Goal: Transaction & Acquisition: Obtain resource

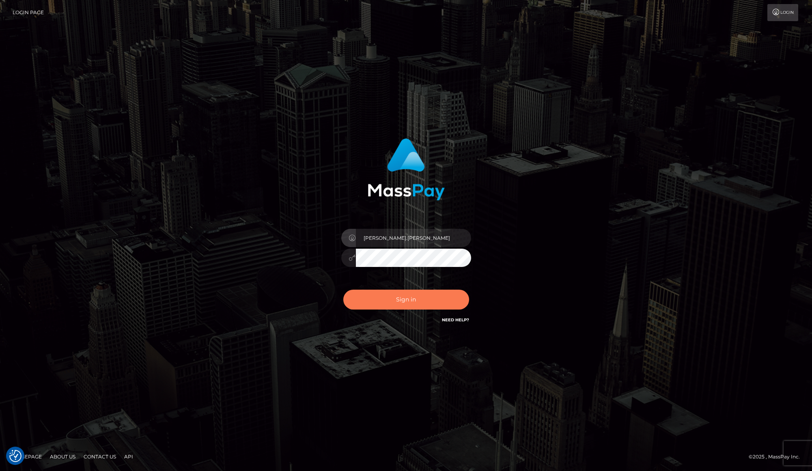
click at [382, 302] on button "Sign in" at bounding box center [406, 300] width 126 height 20
type input "[PERSON_NAME].[PERSON_NAME]"
click at [379, 299] on button "Sign in" at bounding box center [406, 300] width 126 height 20
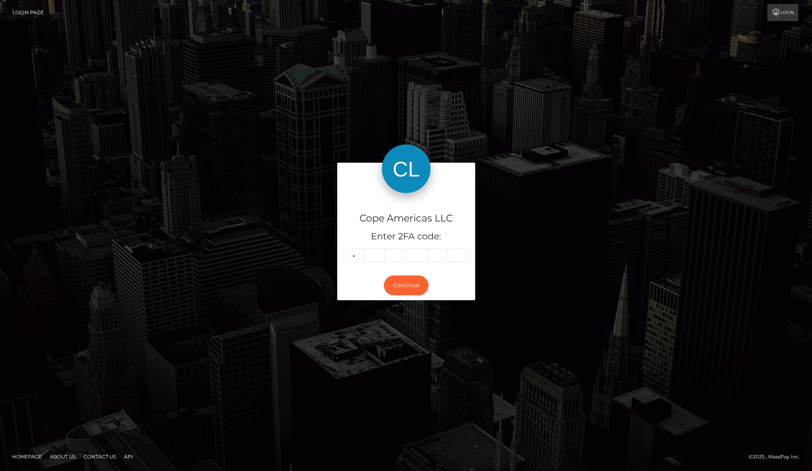
type input "4"
type input "5"
type input "4"
type input "5"
type input "4"
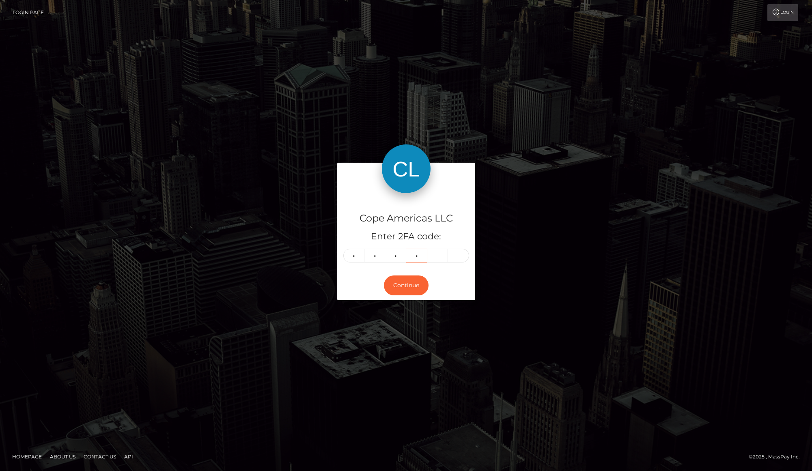
type input "8"
type input "6"
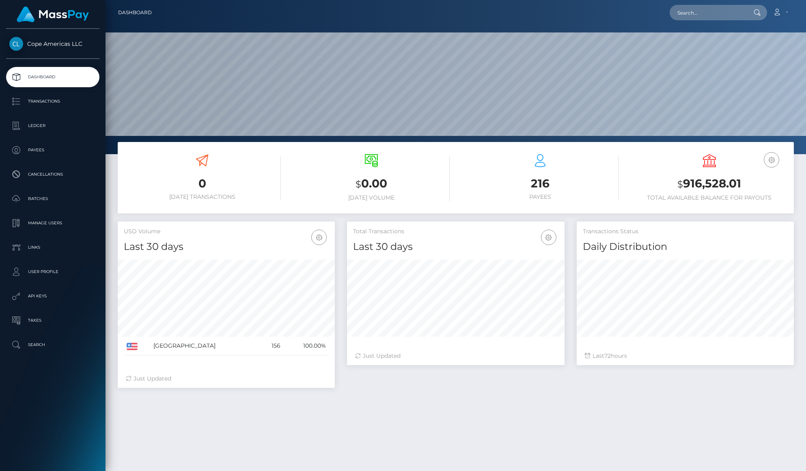
scroll to position [144, 217]
click at [58, 203] on p "Batches" at bounding box center [52, 199] width 87 height 12
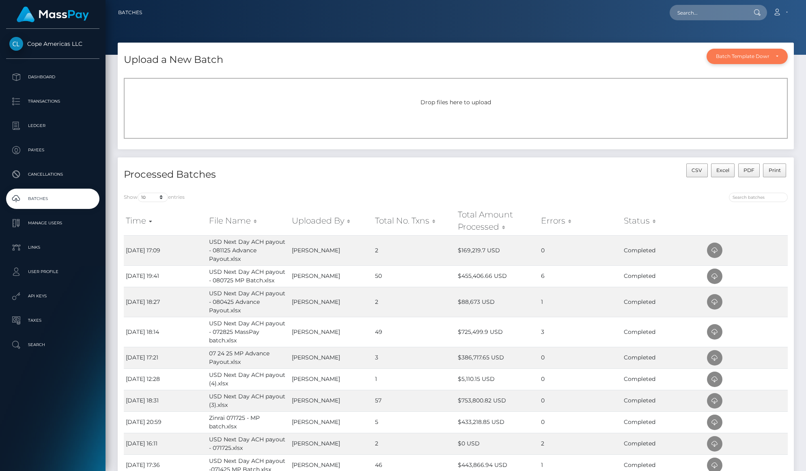
click at [754, 53] on div "Batch Template Download" at bounding box center [742, 56] width 53 height 6
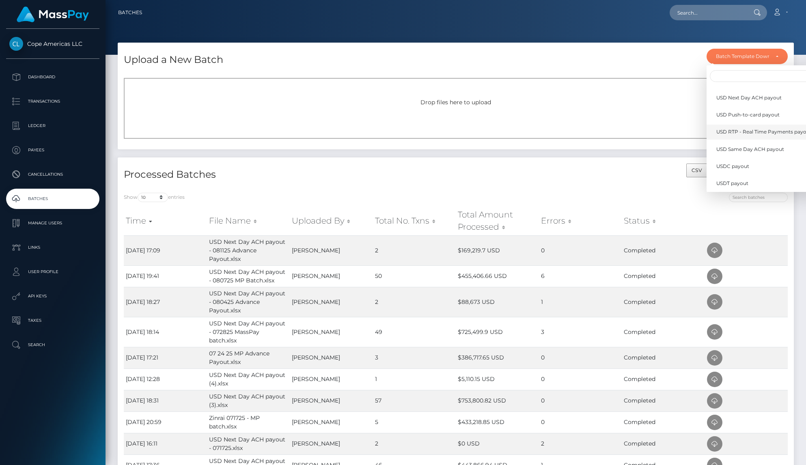
scroll to position [215, 0]
click at [776, 103] on span "USD Next Day ACH payout" at bounding box center [748, 100] width 65 height 7
select select "/batch_templates/USD Next Day ACH payout.xlsx"
select select
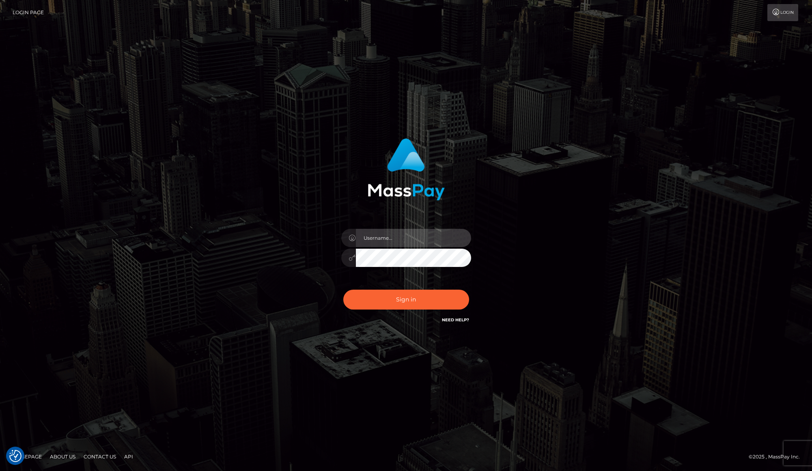
type input "[PERSON_NAME].[PERSON_NAME]"
